Goal: Task Accomplishment & Management: Use online tool/utility

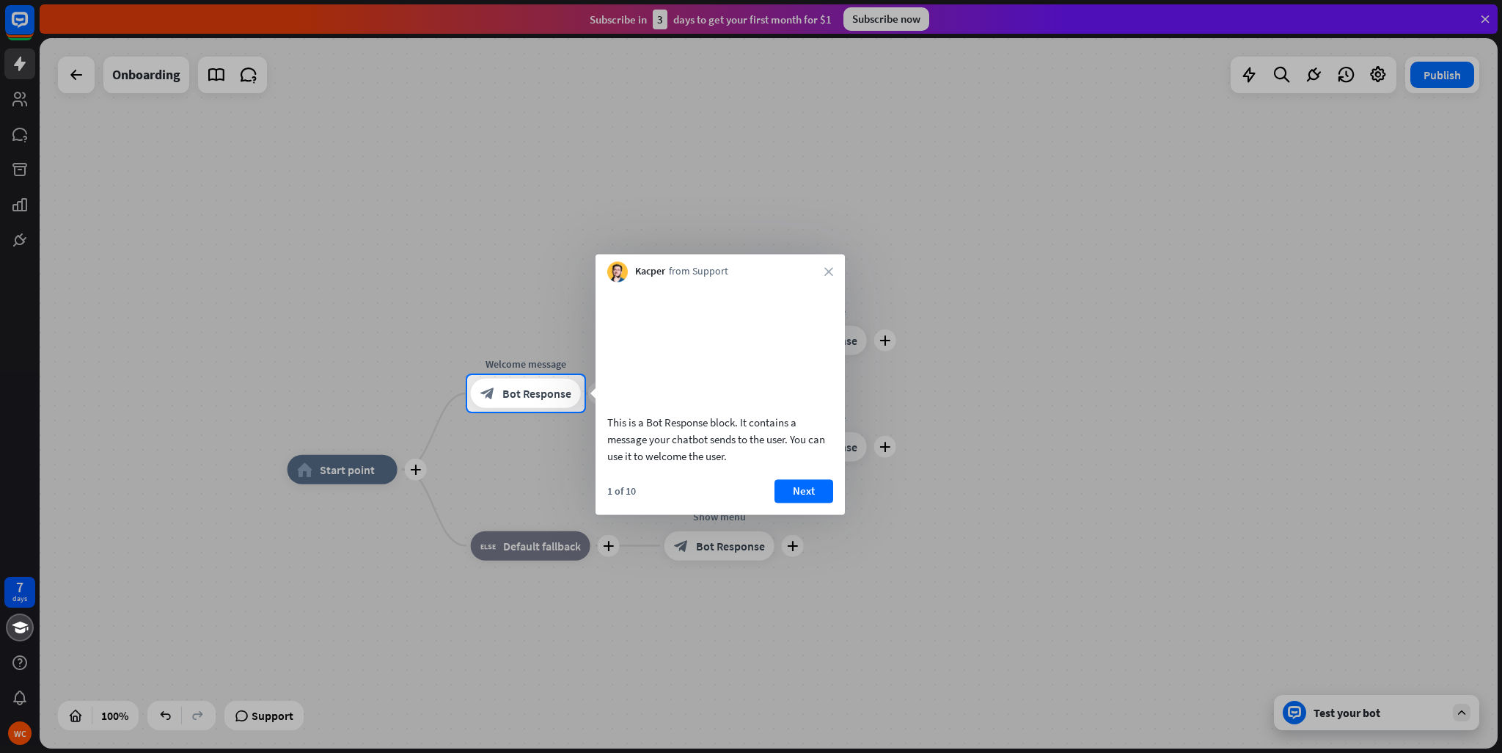
click at [814, 266] on div "Kacper from Support close" at bounding box center [720, 268] width 249 height 28
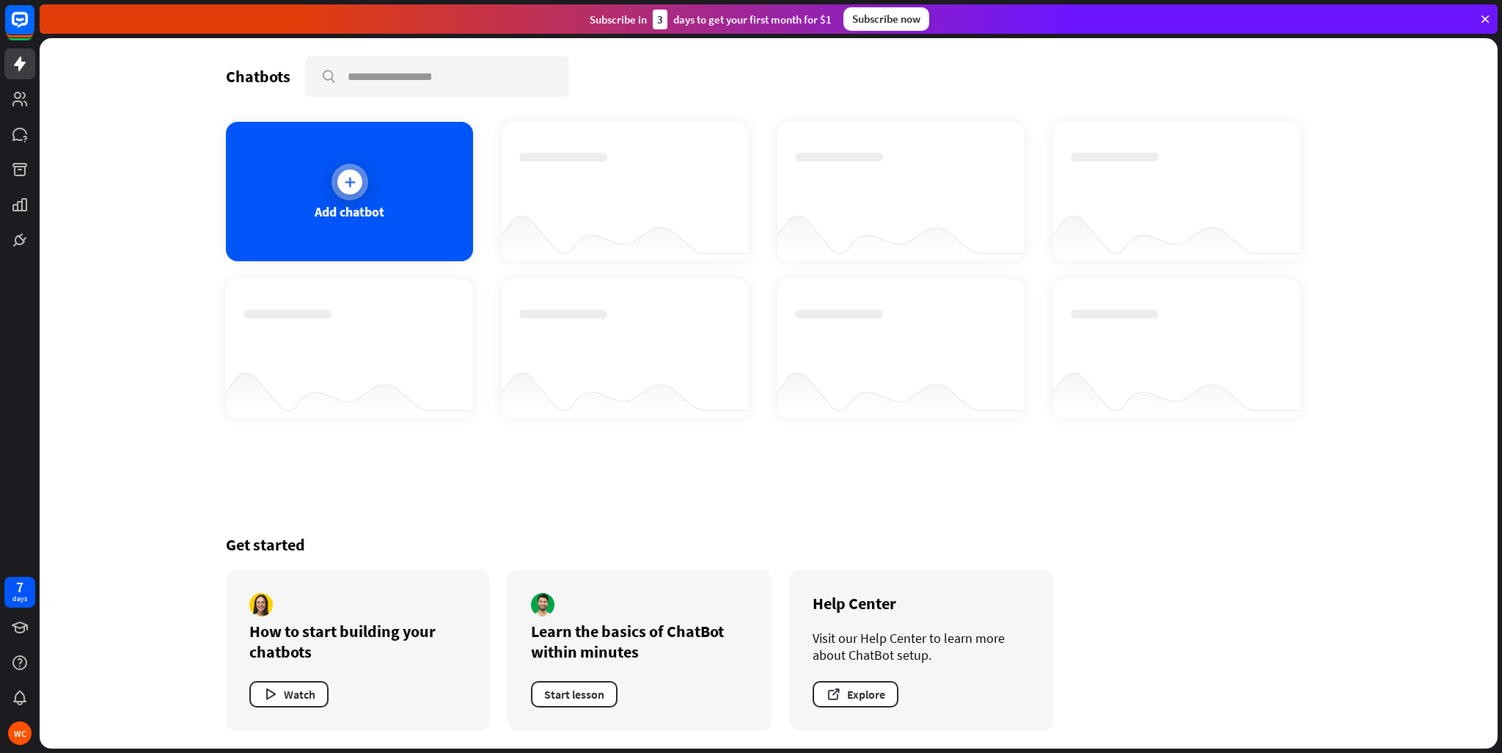
click at [387, 175] on div "Add chatbot" at bounding box center [349, 191] width 247 height 139
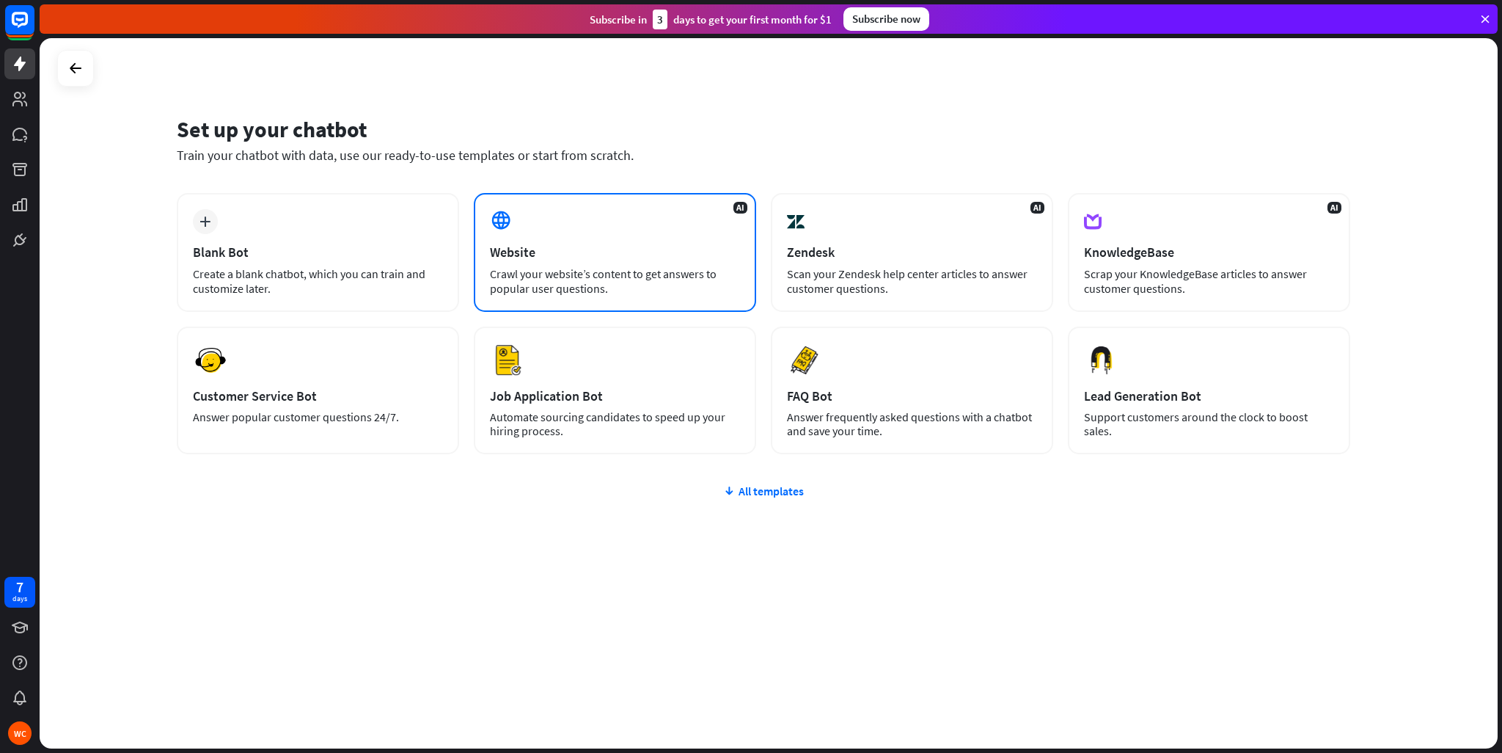
click at [558, 253] on div "Website" at bounding box center [615, 252] width 250 height 17
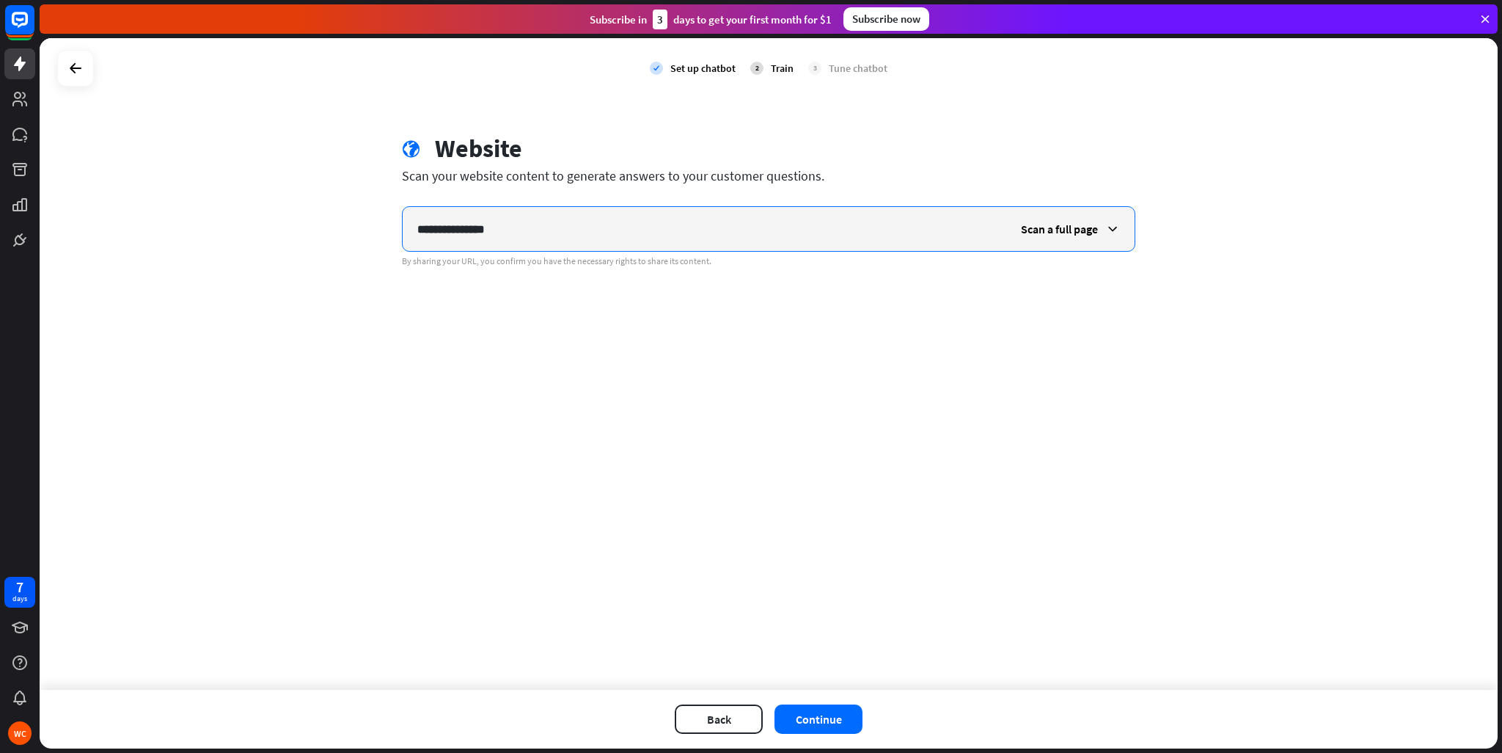
type input "**********"
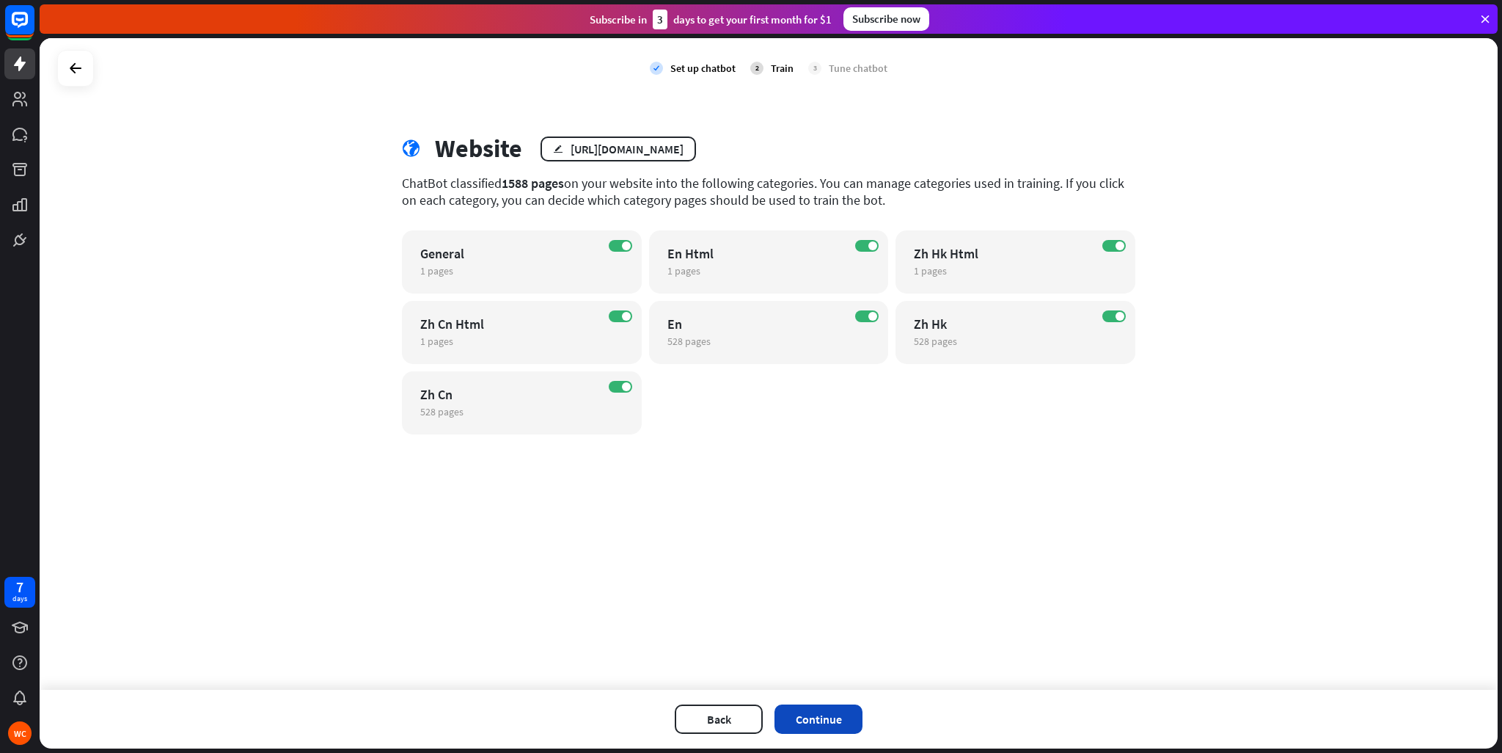
click at [815, 708] on button "Continue" at bounding box center [819, 718] width 88 height 29
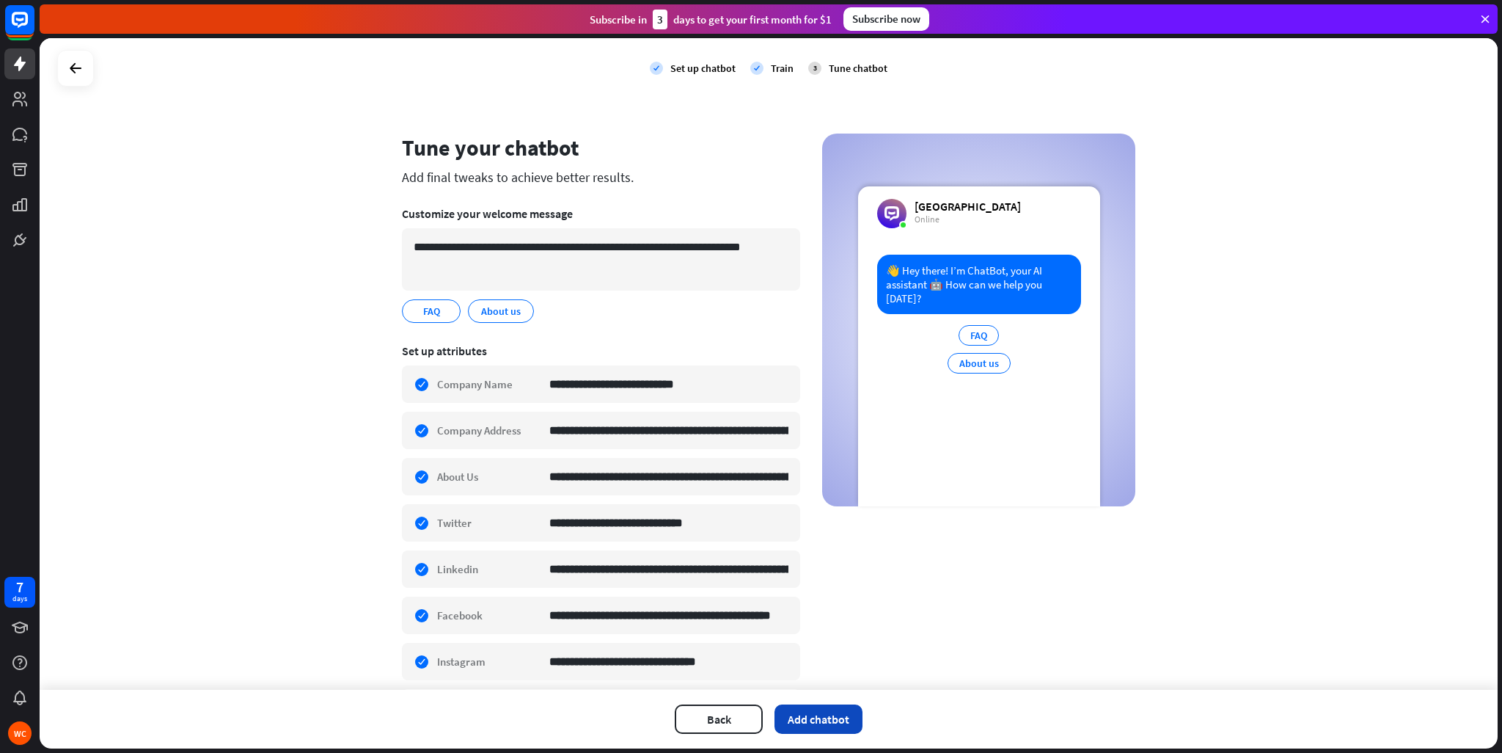
click at [809, 710] on button "Add chatbot" at bounding box center [819, 718] width 88 height 29
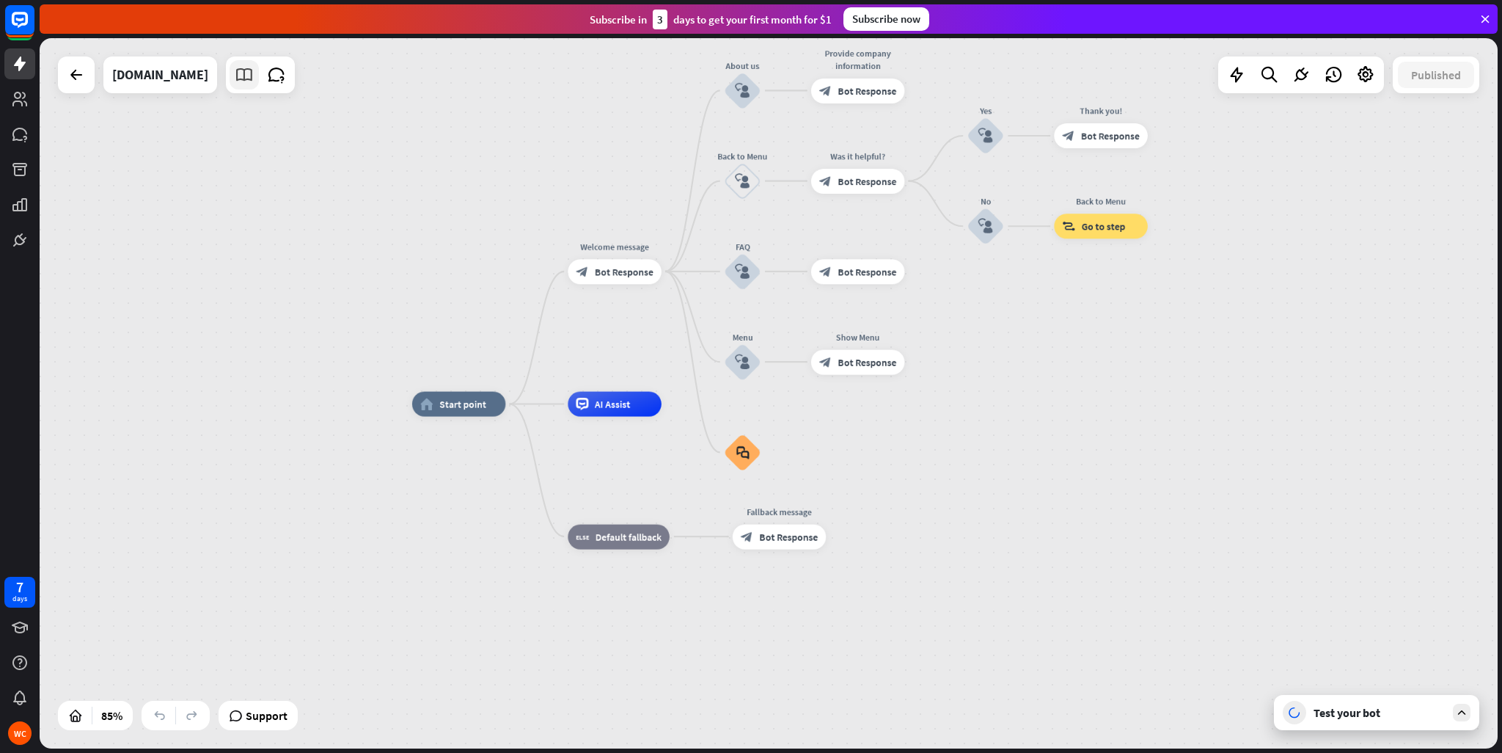
click at [235, 79] on icon at bounding box center [244, 74] width 19 height 19
